Goal: Transaction & Acquisition: Book appointment/travel/reservation

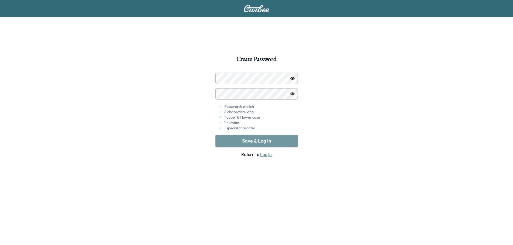
click at [258, 139] on button "Save & Log In" at bounding box center [256, 141] width 82 height 12
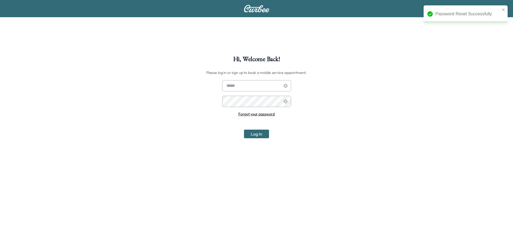
type input "**********"
click at [423, 142] on div "**********" at bounding box center [256, 178] width 513 height 245
drag, startPoint x: 254, startPoint y: 135, endPoint x: 293, endPoint y: 117, distance: 43.2
click at [254, 135] on button "Log In" at bounding box center [256, 134] width 25 height 9
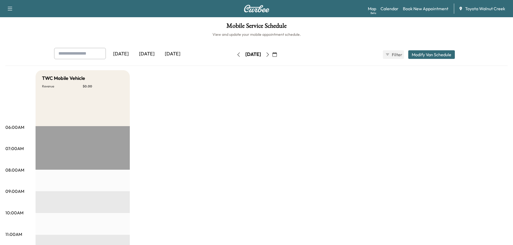
click at [236, 54] on icon "button" at bounding box center [238, 54] width 4 height 4
click at [272, 52] on button "button" at bounding box center [267, 54] width 9 height 9
click at [270, 53] on icon "button" at bounding box center [267, 54] width 4 height 4
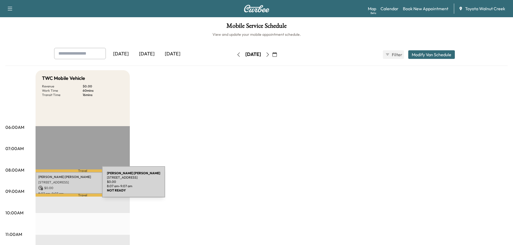
click at [61, 184] on div "[PERSON_NAME] [STREET_ADDRESS] $ 0.00 8:07 am - 9:07 am" at bounding box center [83, 183] width 94 height 22
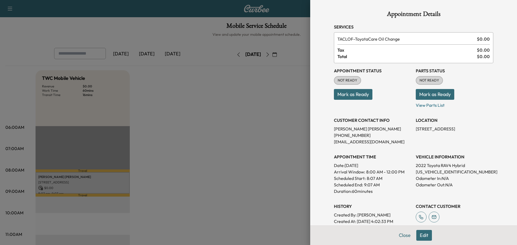
click at [423, 96] on button "Mark as Ready" at bounding box center [435, 94] width 38 height 11
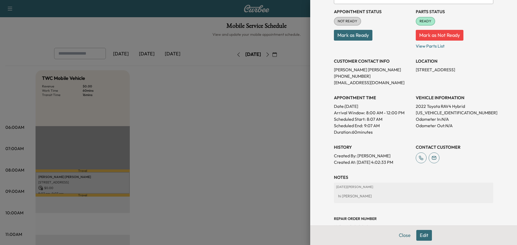
scroll to position [47, 0]
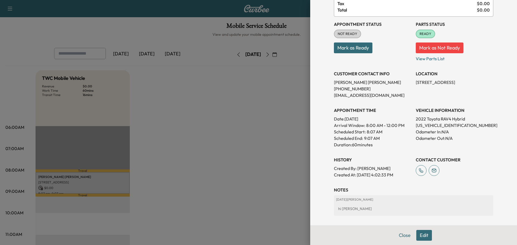
click at [351, 55] on div "Appointment Status NOT READY Mark as Ready" at bounding box center [373, 39] width 78 height 45
click at [352, 50] on button "Mark as Ready" at bounding box center [353, 48] width 38 height 11
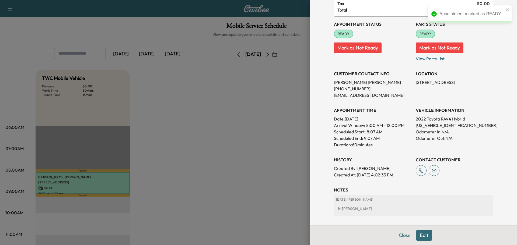
click at [387, 99] on div "Appointment Status READY Mark as Not Ready Parts Status READY Mark as Not Ready…" at bounding box center [413, 98] width 159 height 162
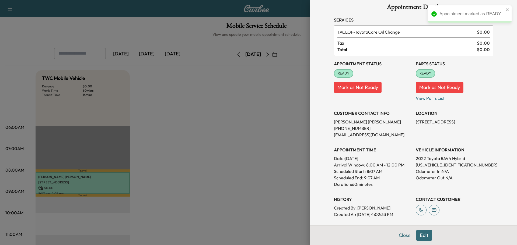
scroll to position [0, 0]
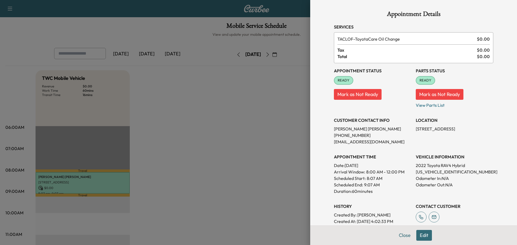
click at [362, 94] on button "Mark as Not Ready" at bounding box center [358, 94] width 48 height 11
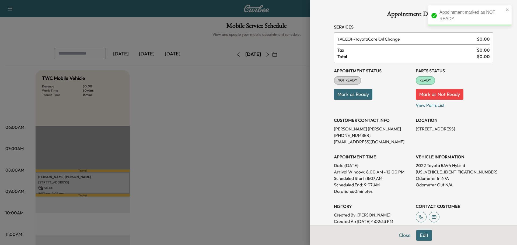
click at [438, 96] on button "Mark as Not Ready" at bounding box center [440, 94] width 48 height 11
click at [400, 236] on button "Close" at bounding box center [404, 235] width 19 height 11
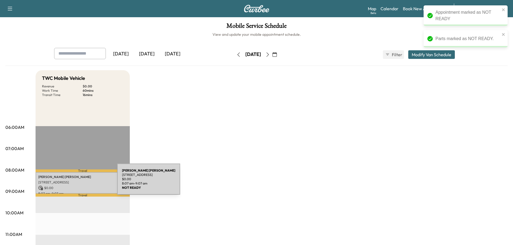
click at [77, 182] on p "[STREET_ADDRESS]" at bounding box center [82, 182] width 89 height 4
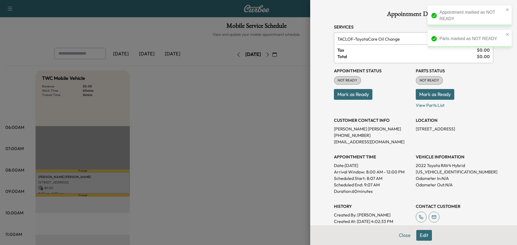
click at [356, 95] on button "Mark as Ready" at bounding box center [353, 94] width 38 height 11
click at [433, 92] on button "Mark as Ready" at bounding box center [435, 94] width 38 height 11
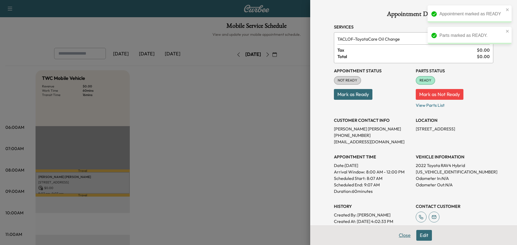
click at [399, 234] on button "Close" at bounding box center [404, 235] width 19 height 11
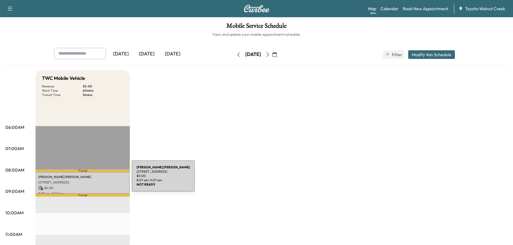
click at [91, 179] on div "[PERSON_NAME] [STREET_ADDRESS] $ 0.00 8:07 am - 9:07 am" at bounding box center [83, 183] width 94 height 22
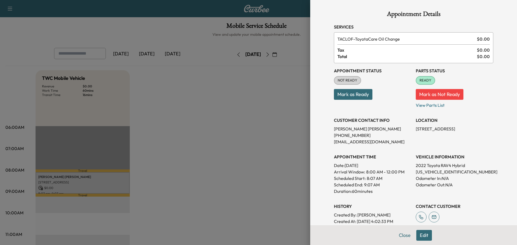
click at [345, 96] on button "Mark as Ready" at bounding box center [353, 94] width 38 height 11
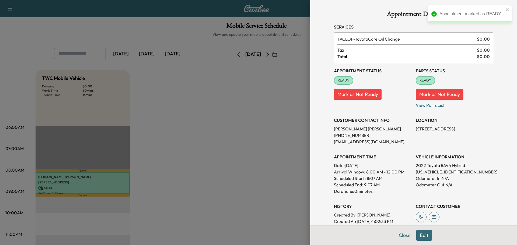
click at [399, 233] on button "Close" at bounding box center [404, 235] width 19 height 11
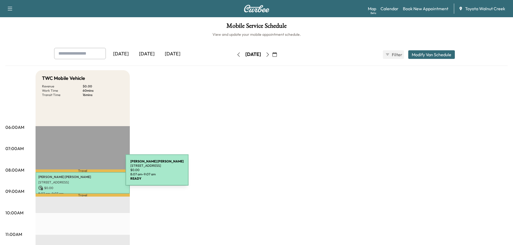
drag, startPoint x: 159, startPoint y: 177, endPoint x: 229, endPoint y: 179, distance: 69.5
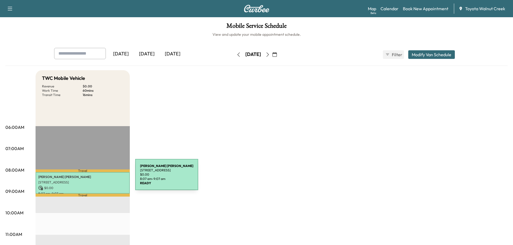
click at [95, 178] on p "[PERSON_NAME]" at bounding box center [82, 177] width 89 height 4
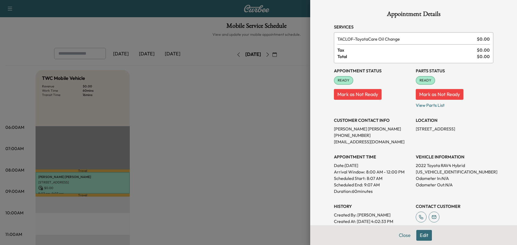
click at [417, 234] on button "Edit" at bounding box center [424, 235] width 16 height 11
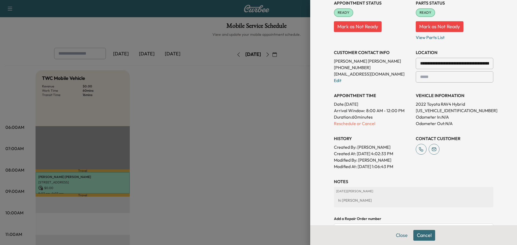
scroll to position [81, 0]
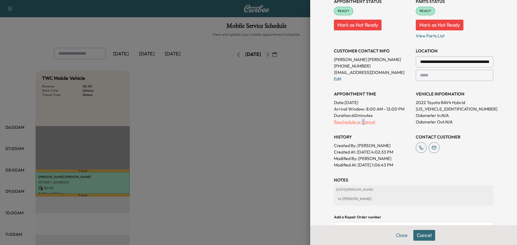
click at [359, 120] on p "Reschedule or Cancel" at bounding box center [373, 122] width 78 height 6
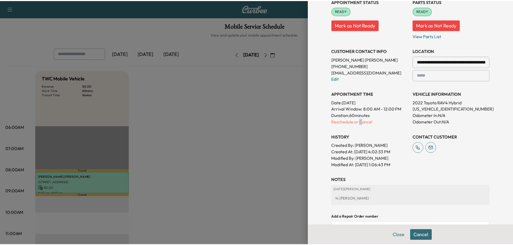
scroll to position [0, 0]
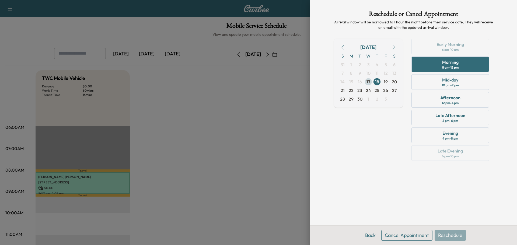
click at [367, 82] on span "17" at bounding box center [368, 82] width 4 height 6
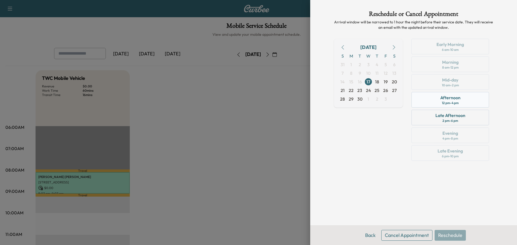
click at [465, 101] on div "Afternoon 12 pm - 4 pm" at bounding box center [450, 100] width 78 height 16
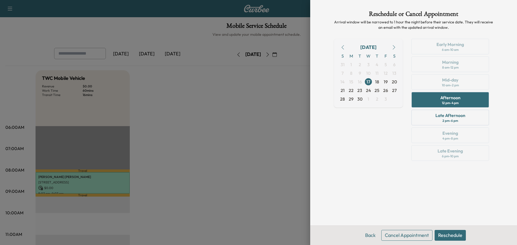
click at [453, 233] on button "Reschedule" at bounding box center [449, 235] width 31 height 11
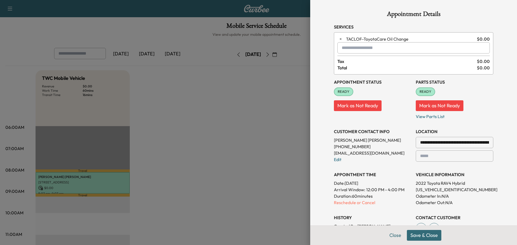
click at [416, 235] on button "Save & Close" at bounding box center [424, 235] width 34 height 11
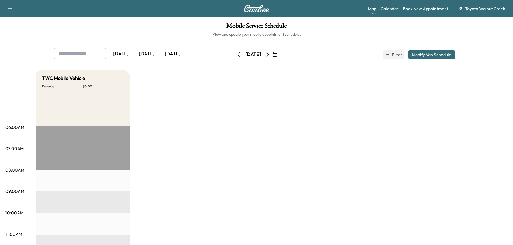
click at [236, 55] on icon "button" at bounding box center [238, 54] width 4 height 4
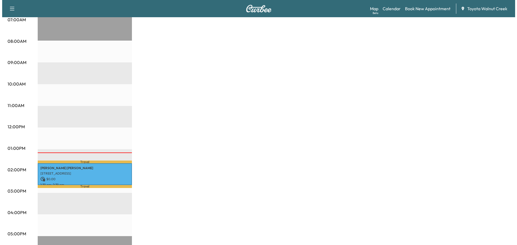
scroll to position [135, 0]
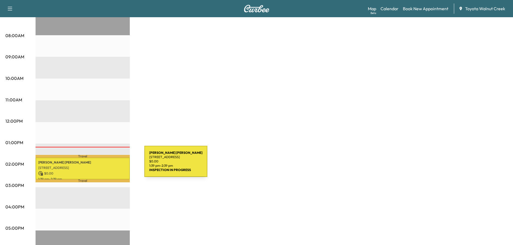
click at [104, 166] on p "[STREET_ADDRESS]" at bounding box center [82, 168] width 89 height 4
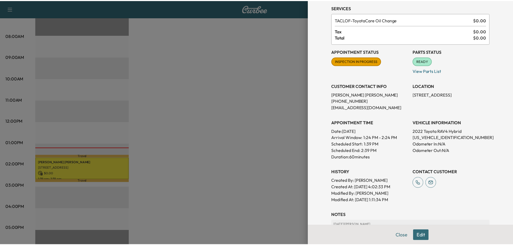
scroll to position [0, 0]
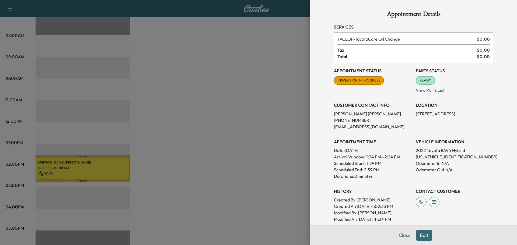
click at [265, 130] on div at bounding box center [258, 122] width 517 height 245
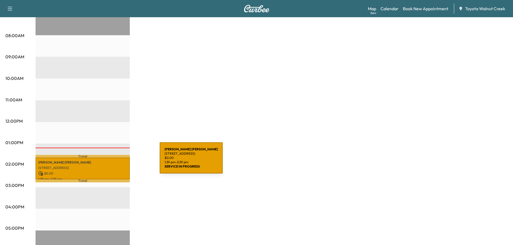
click at [119, 161] on p "[PERSON_NAME]" at bounding box center [82, 162] width 89 height 4
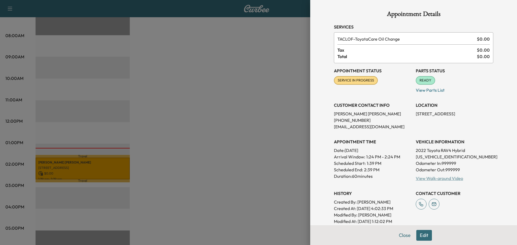
click at [423, 178] on link "View Walk-around Video" at bounding box center [439, 178] width 47 height 5
click at [235, 92] on div at bounding box center [258, 122] width 517 height 245
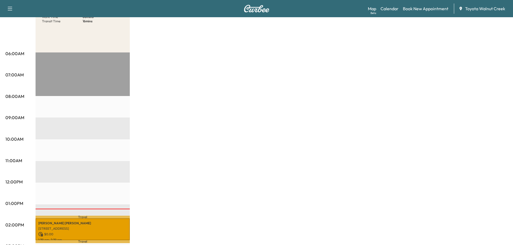
scroll to position [73, 0]
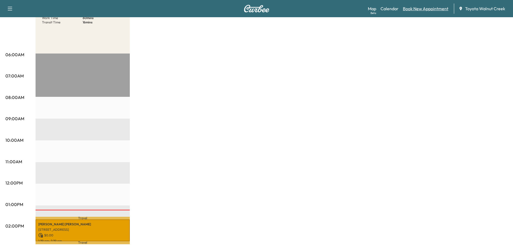
click at [414, 8] on link "Book New Appointment" at bounding box center [425, 8] width 45 height 6
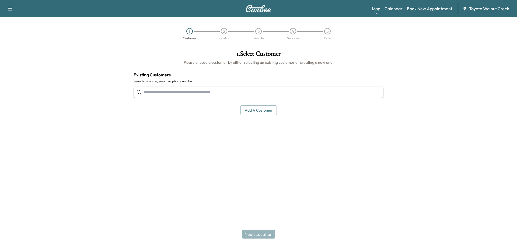
click at [202, 90] on input "text" at bounding box center [259, 92] width 250 height 11
type input "**********"
click at [219, 195] on div "Support Log Out Map Beta Calendar Book New Appointment Toyota [GEOGRAPHIC_DATA]…" at bounding box center [258, 122] width 517 height 245
click at [248, 93] on input "text" at bounding box center [259, 92] width 250 height 11
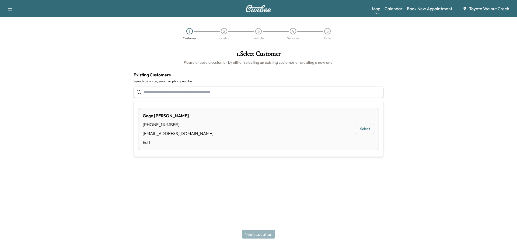
click at [362, 129] on button "Select" at bounding box center [365, 129] width 19 height 10
type input "**********"
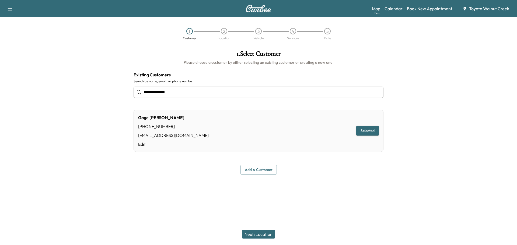
click at [260, 235] on button "Next: Location" at bounding box center [258, 234] width 33 height 9
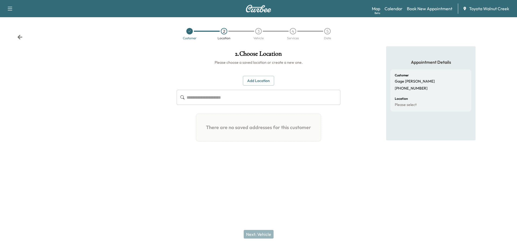
click at [237, 99] on input "text" at bounding box center [264, 97] width 154 height 15
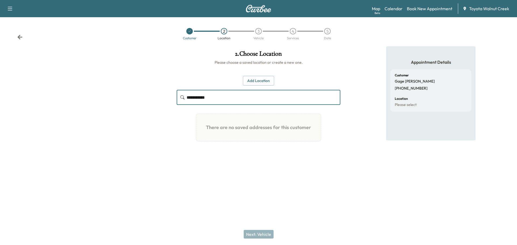
type input "**********"
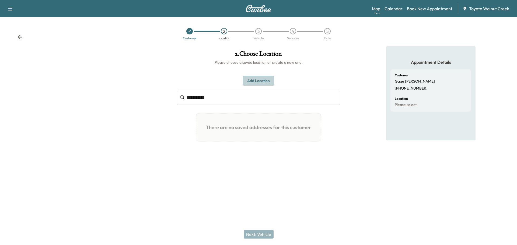
click at [262, 79] on button "Add Location" at bounding box center [258, 81] width 31 height 10
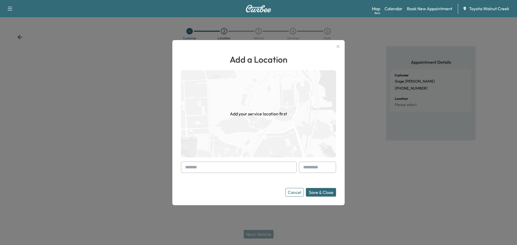
click at [282, 166] on input "text" at bounding box center [239, 167] width 116 height 11
click at [317, 200] on div "**********" at bounding box center [258, 122] width 172 height 165
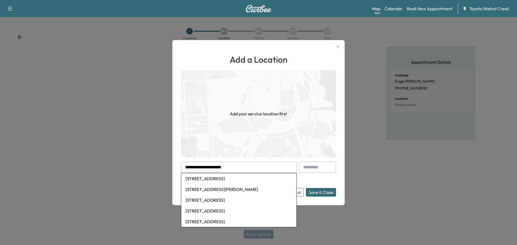
click at [259, 196] on li "[STREET_ADDRESS]" at bounding box center [238, 200] width 115 height 11
type input "**********"
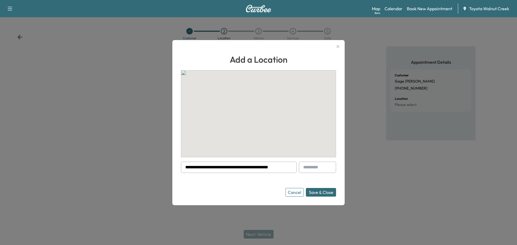
click at [321, 191] on button "Save & Close" at bounding box center [321, 192] width 30 height 9
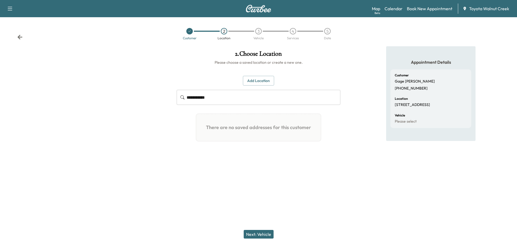
click at [258, 233] on button "Next: Vehicle" at bounding box center [259, 234] width 30 height 9
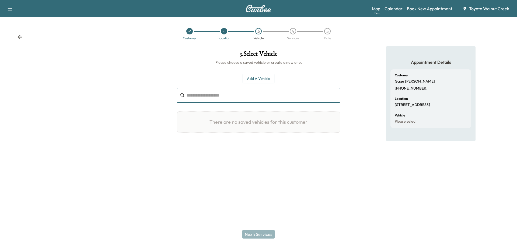
click at [257, 99] on input "text" at bounding box center [264, 95] width 154 height 15
click at [262, 84] on div "Add a Vehicle ​" at bounding box center [259, 88] width 164 height 29
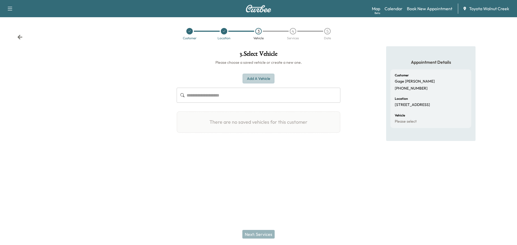
click at [262, 74] on button "Add a Vehicle" at bounding box center [259, 79] width 32 height 10
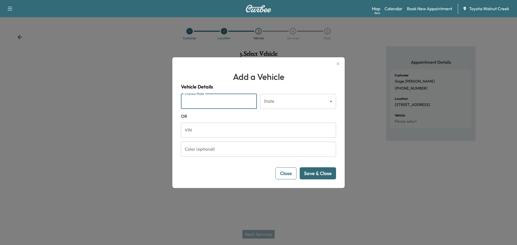
click at [233, 100] on input "License Plate" at bounding box center [219, 101] width 76 height 15
type input "*******"
click at [282, 96] on body "Support Log Out Map Beta Calendar Book New Appointment Toyota Walnut Creek Cust…" at bounding box center [258, 122] width 517 height 245
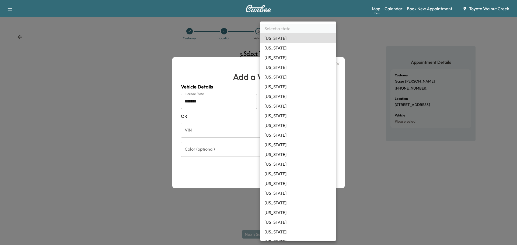
click at [282, 89] on li "[US_STATE]" at bounding box center [298, 87] width 76 height 10
type input "**"
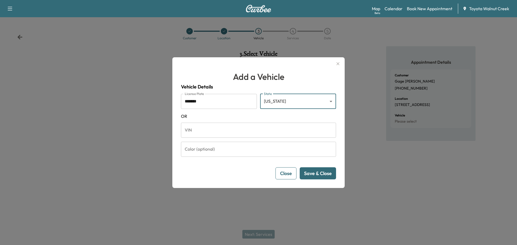
click at [315, 172] on button "Save & Close" at bounding box center [318, 173] width 36 height 12
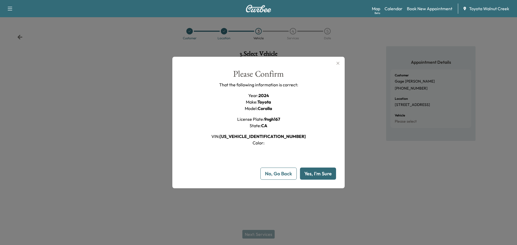
click at [316, 173] on button "Yes, I'm Sure" at bounding box center [318, 174] width 36 height 12
type input "**"
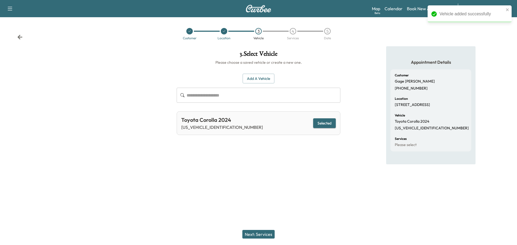
click at [260, 235] on button "Next: Services" at bounding box center [258, 234] width 32 height 9
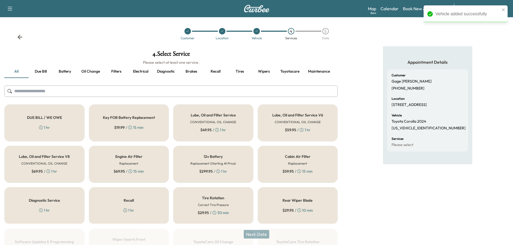
scroll to position [27, 0]
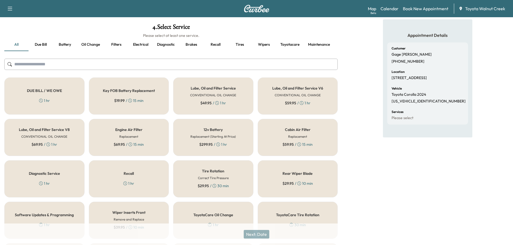
click at [145, 100] on div "Key FOB Battery Replacement $ 19.99 / 15 min" at bounding box center [129, 96] width 80 height 37
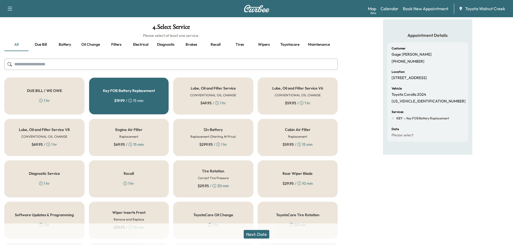
click at [264, 236] on button "Next: Date" at bounding box center [257, 234] width 26 height 9
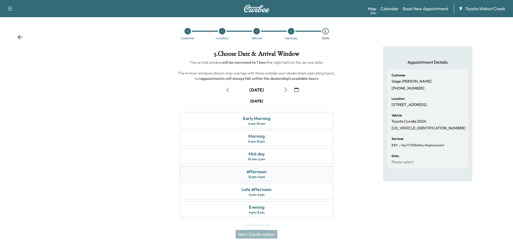
click at [275, 174] on div "Afternoon 12 pm - 4 pm" at bounding box center [257, 174] width 154 height 16
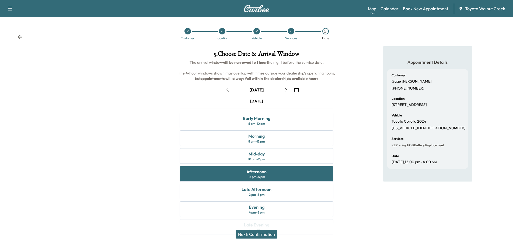
click at [270, 234] on button "Next: Confirmation" at bounding box center [257, 234] width 42 height 9
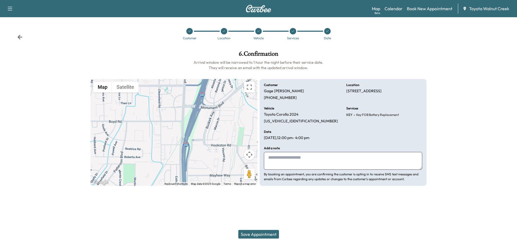
click at [266, 233] on button "Save Appointment" at bounding box center [258, 234] width 41 height 9
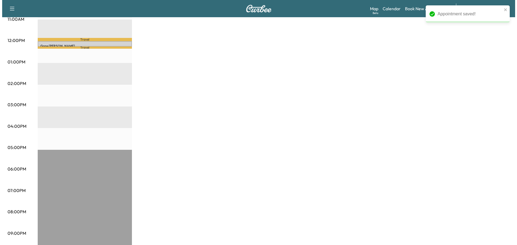
scroll to position [188, 0]
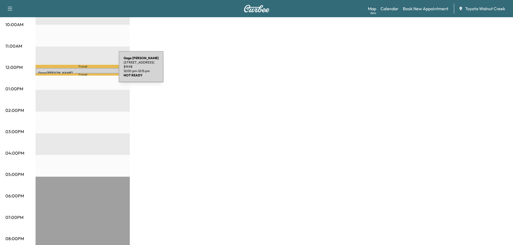
click at [78, 71] on p "[PERSON_NAME]" at bounding box center [82, 73] width 89 height 4
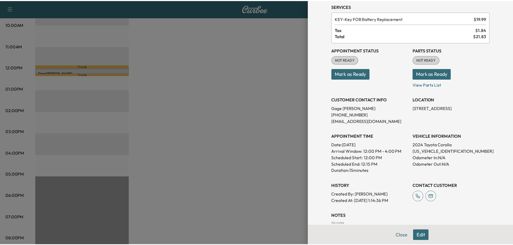
scroll to position [27, 0]
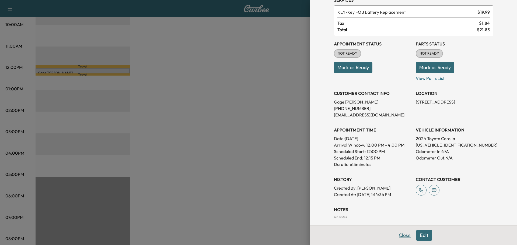
click at [398, 235] on button "Close" at bounding box center [404, 235] width 19 height 11
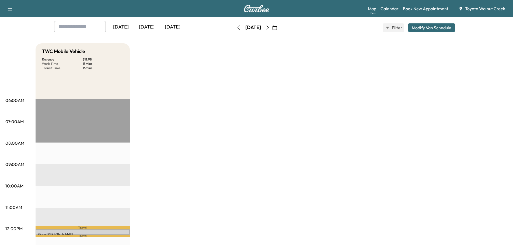
click at [432, 25] on button "Modify Van Schedule" at bounding box center [431, 27] width 47 height 9
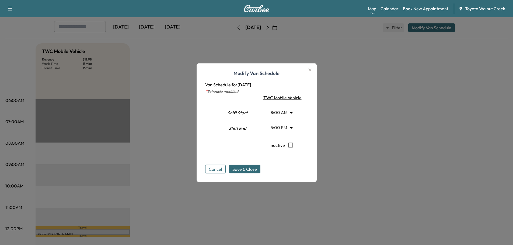
click at [217, 168] on button "Cancel" at bounding box center [215, 169] width 20 height 9
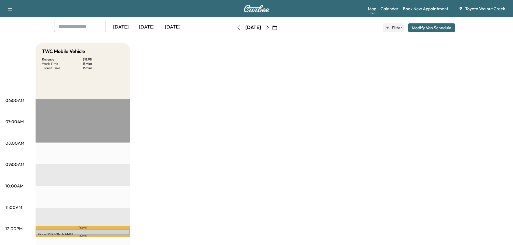
click at [295, 129] on div "TWC Mobile Vehicle Revenue $ 19.98 Work Time 15 mins Transit Time 16 mins Trave…" at bounding box center [272, 245] width 472 height 404
click at [372, 8] on link "Map Beta" at bounding box center [372, 8] width 8 height 6
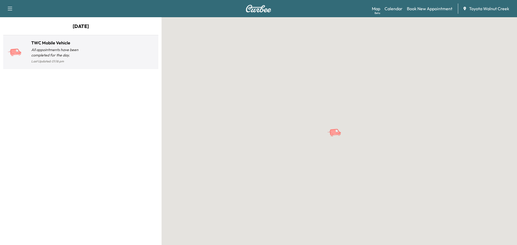
click at [104, 52] on div at bounding box center [118, 54] width 75 height 21
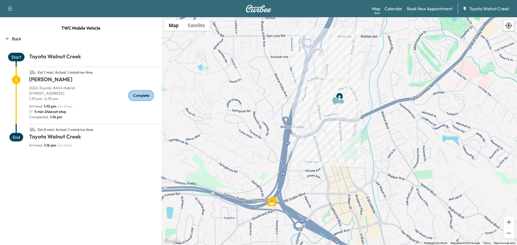
drag, startPoint x: 301, startPoint y: 81, endPoint x: 288, endPoint y: 168, distance: 87.8
click at [287, 168] on div "To activate drag with keyboard, press Alt + Enter. Once in keyboard drag state,…" at bounding box center [339, 131] width 355 height 228
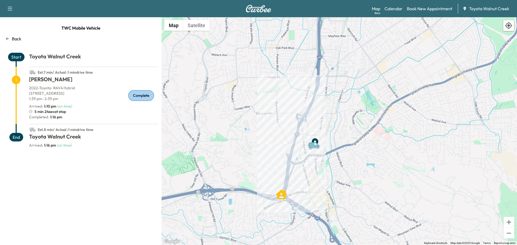
drag, startPoint x: 308, startPoint y: 105, endPoint x: 304, endPoint y: 122, distance: 17.4
click at [304, 122] on div "To activate drag with keyboard, press Alt + Enter. Once in keyboard drag state,…" at bounding box center [339, 131] width 355 height 228
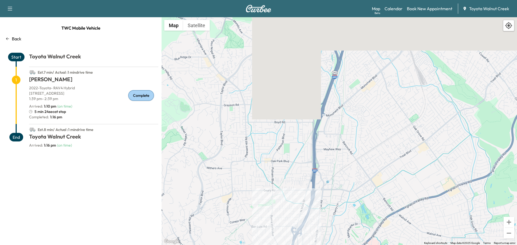
drag, startPoint x: 301, startPoint y: 39, endPoint x: 293, endPoint y: 162, distance: 123.3
click at [293, 162] on div "To activate drag with keyboard, press Alt + Enter. Once in keyboard drag state,…" at bounding box center [339, 131] width 355 height 228
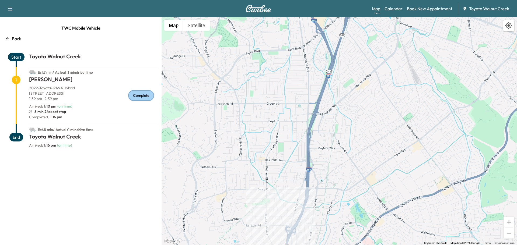
drag, startPoint x: 297, startPoint y: 169, endPoint x: 289, endPoint y: 140, distance: 30.0
click at [290, 149] on div "To activate drag with keyboard, press Alt + Enter. Once in keyboard drag state,…" at bounding box center [339, 131] width 355 height 228
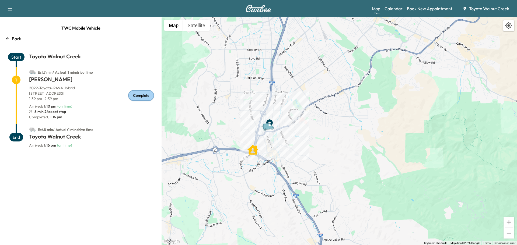
drag, startPoint x: 303, startPoint y: 150, endPoint x: 276, endPoint y: 94, distance: 61.9
click at [276, 94] on div "To activate drag with keyboard, press Alt + Enter. Once in keyboard drag state,…" at bounding box center [339, 131] width 355 height 228
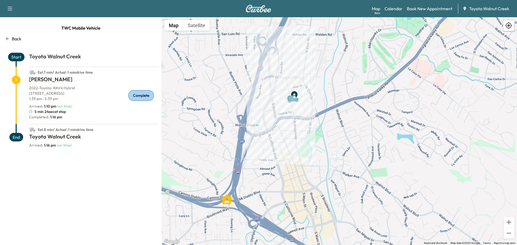
click at [293, 101] on icon "Van" at bounding box center [293, 98] width 11 height 6
click at [19, 38] on p "Back" at bounding box center [16, 39] width 9 height 6
